Goal: Task Accomplishment & Management: Use online tool/utility

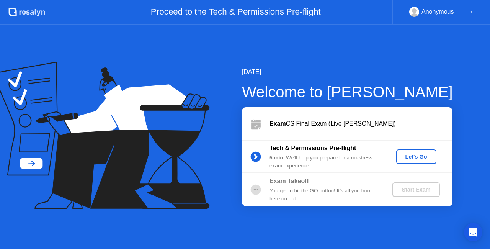
click at [414, 155] on div "Let's Go" at bounding box center [416, 156] width 34 height 6
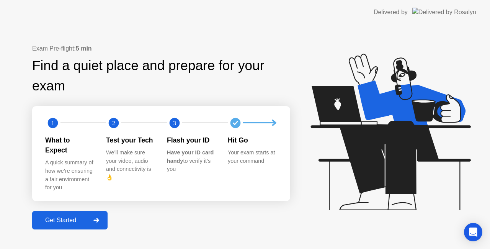
click at [60, 216] on div "Get Started" at bounding box center [60, 219] width 52 height 7
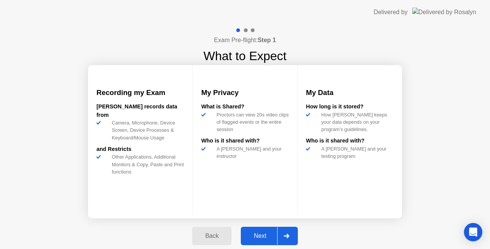
click at [255, 232] on div "Next" at bounding box center [260, 235] width 34 height 7
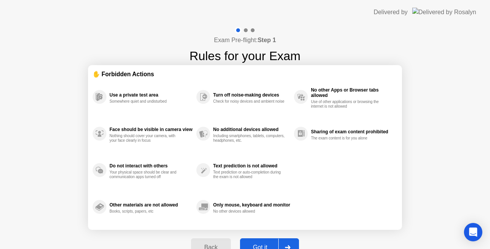
click at [256, 244] on div "Got it" at bounding box center [260, 247] width 36 height 7
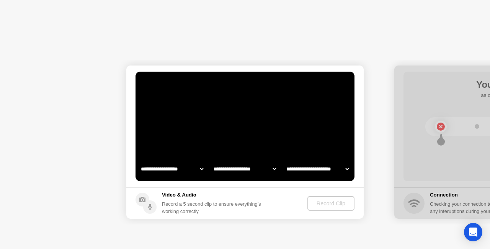
select select "**********"
select select "*******"
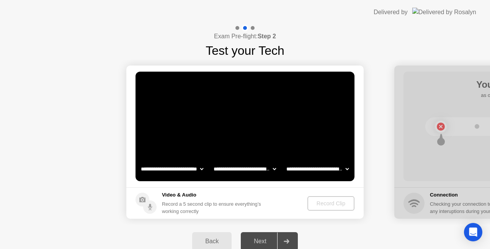
click at [205, 246] on button "Back" at bounding box center [211, 241] width 39 height 18
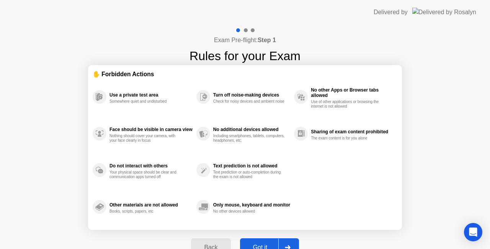
click at [254, 244] on div "Got it" at bounding box center [260, 247] width 36 height 7
select select "**********"
select select "*******"
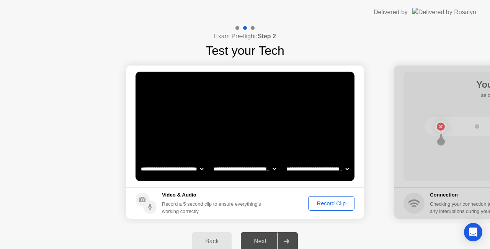
click at [330, 202] on div "Record Clip" at bounding box center [331, 203] width 41 height 6
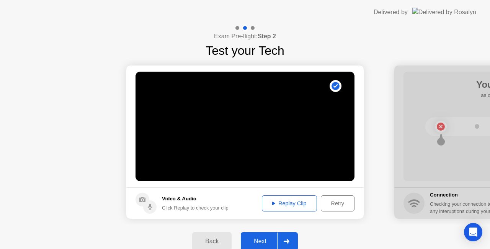
click at [260, 242] on div "Next" at bounding box center [260, 241] width 34 height 7
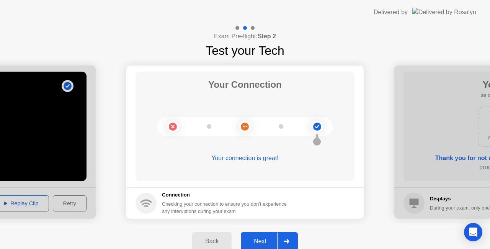
click at [260, 242] on div "Next" at bounding box center [260, 241] width 34 height 7
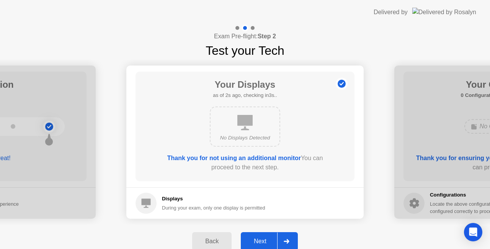
click at [260, 242] on div "Next" at bounding box center [260, 241] width 34 height 7
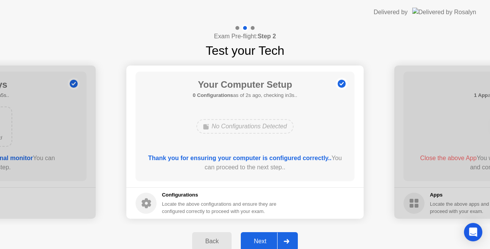
click at [260, 242] on div "Next" at bounding box center [260, 241] width 34 height 7
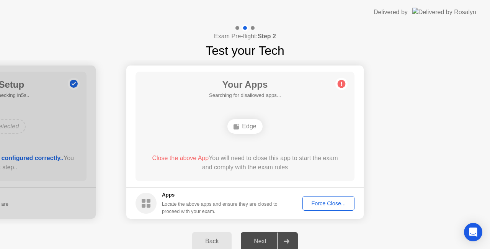
click at [318, 200] on div "Force Close..." at bounding box center [328, 203] width 47 height 6
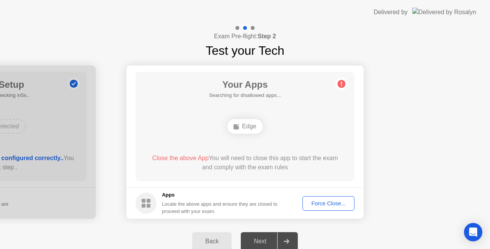
click at [249, 125] on div "Edge" at bounding box center [244, 126] width 35 height 15
click at [330, 202] on div "Force Close..." at bounding box center [328, 203] width 47 height 6
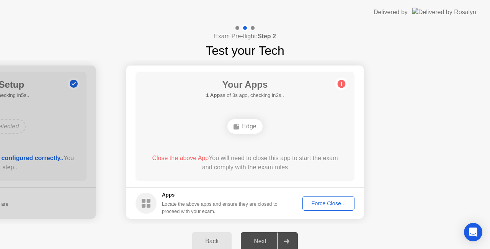
click at [203, 240] on div "Back" at bounding box center [211, 241] width 35 height 7
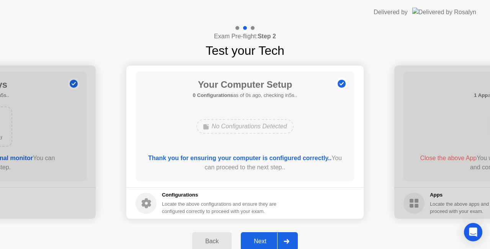
click at [263, 246] on button "Next" at bounding box center [269, 241] width 57 height 18
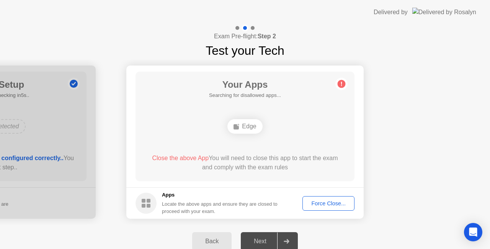
click at [266, 241] on div "Next" at bounding box center [260, 241] width 34 height 7
click at [339, 86] on circle at bounding box center [341, 84] width 8 height 8
click at [212, 244] on div "Back" at bounding box center [211, 241] width 35 height 7
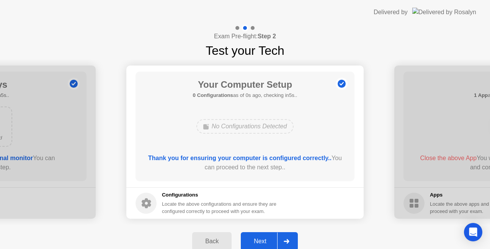
click at [212, 244] on div "Back" at bounding box center [211, 241] width 35 height 7
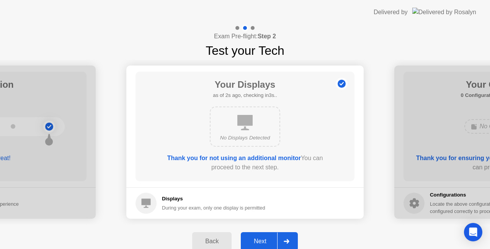
click at [261, 241] on div "Next" at bounding box center [260, 241] width 34 height 7
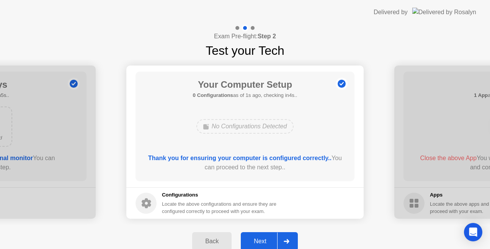
click at [261, 241] on div "Next" at bounding box center [260, 241] width 34 height 7
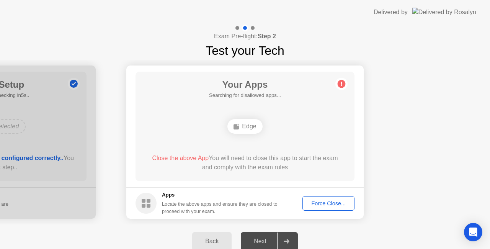
click at [321, 200] on div "Force Close..." at bounding box center [328, 203] width 47 height 6
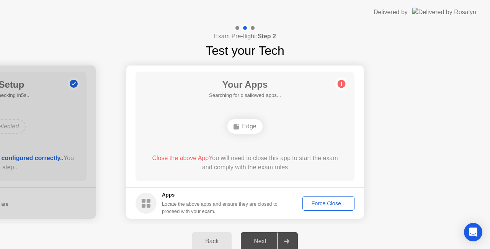
click at [254, 239] on div "Next" at bounding box center [260, 241] width 34 height 7
click at [287, 242] on icon at bounding box center [286, 241] width 6 height 5
